Goal: Task Accomplishment & Management: Use online tool/utility

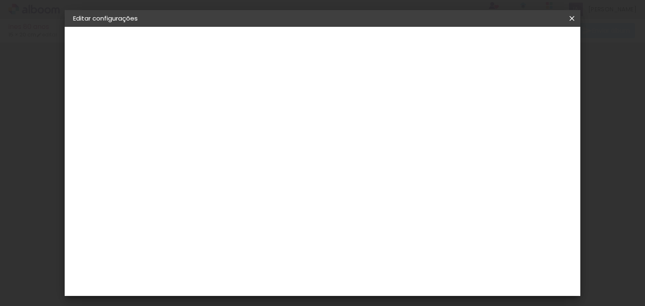
type input "20"
type input "30"
type input "2"
